Goal: Check status: Check status

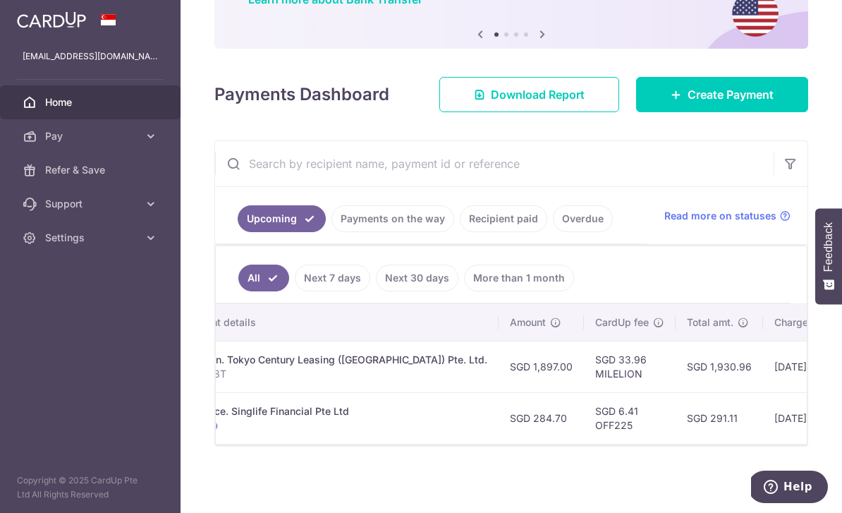
scroll to position [144, 0]
click at [332, 232] on link "Payments on the way" at bounding box center [393, 218] width 123 height 27
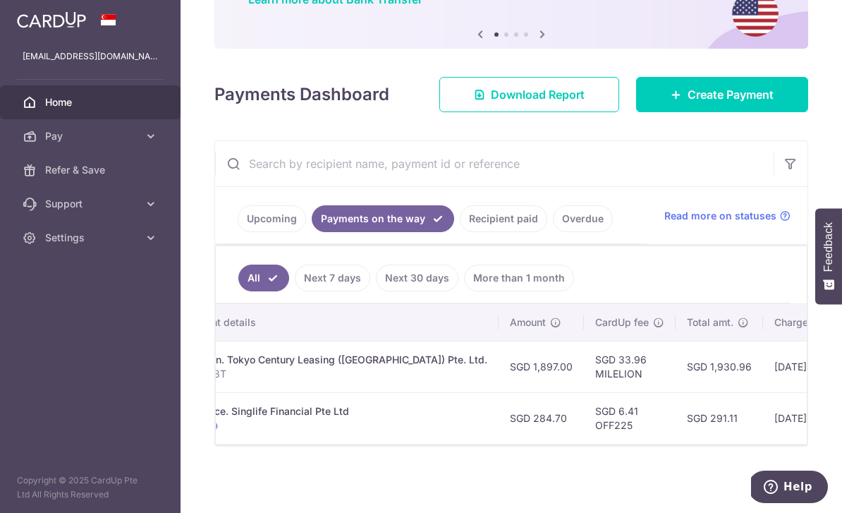
click at [238, 232] on link "Upcoming" at bounding box center [272, 218] width 68 height 27
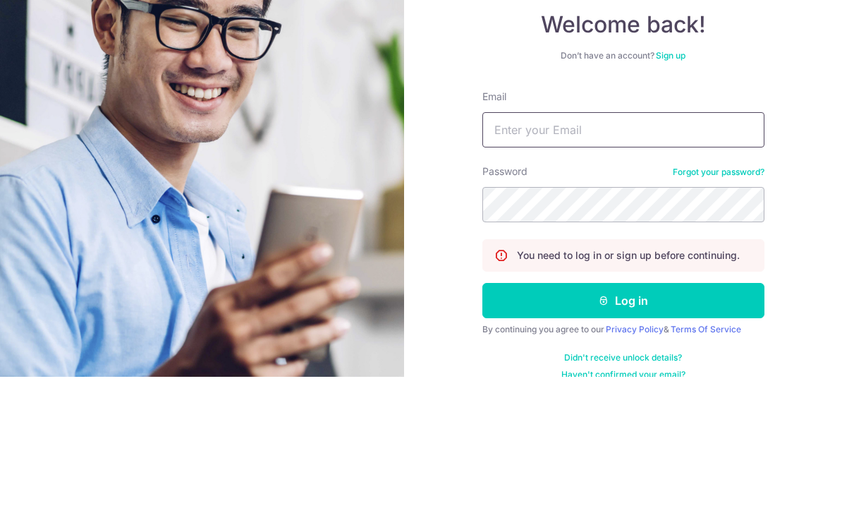
type input "Bellealicia@hotmail.com"
click at [623, 419] on button "Log in" at bounding box center [624, 436] width 282 height 35
click at [603, 431] on icon "submit" at bounding box center [603, 436] width 11 height 11
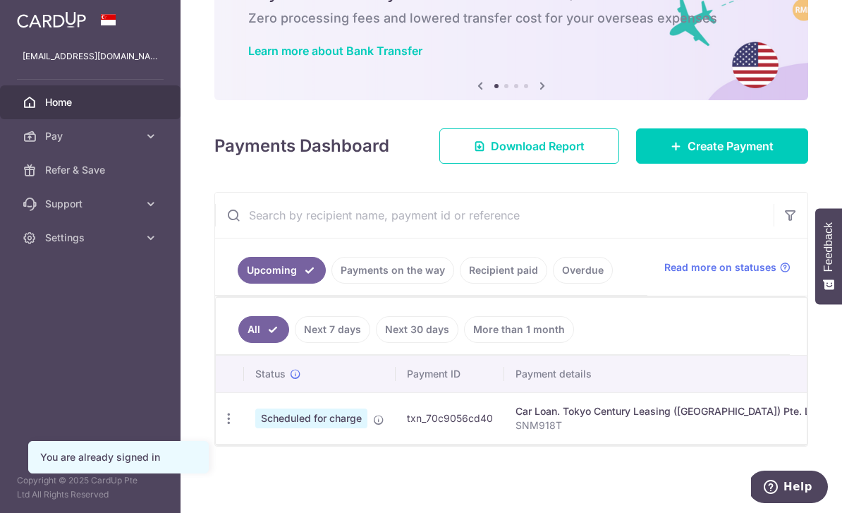
scroll to position [92, 0]
click at [332, 284] on link "Payments on the way" at bounding box center [393, 270] width 123 height 27
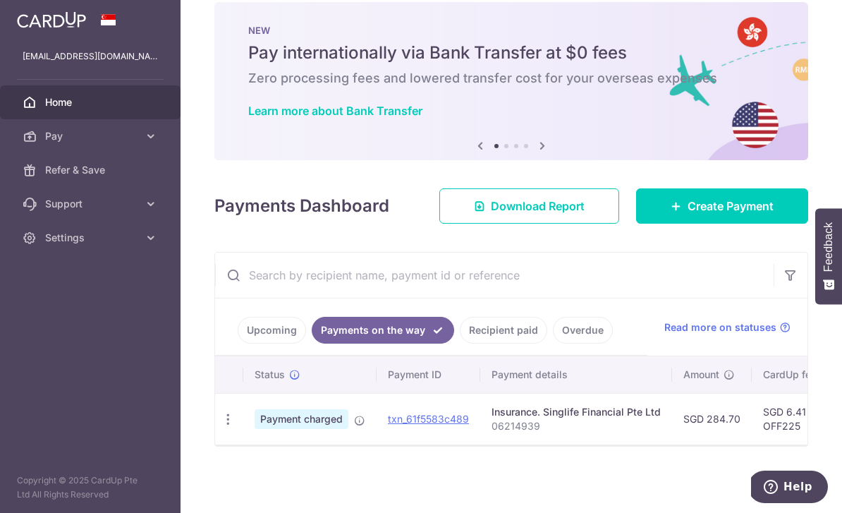
scroll to position [32, 0]
